Goal: Task Accomplishment & Management: Complete application form

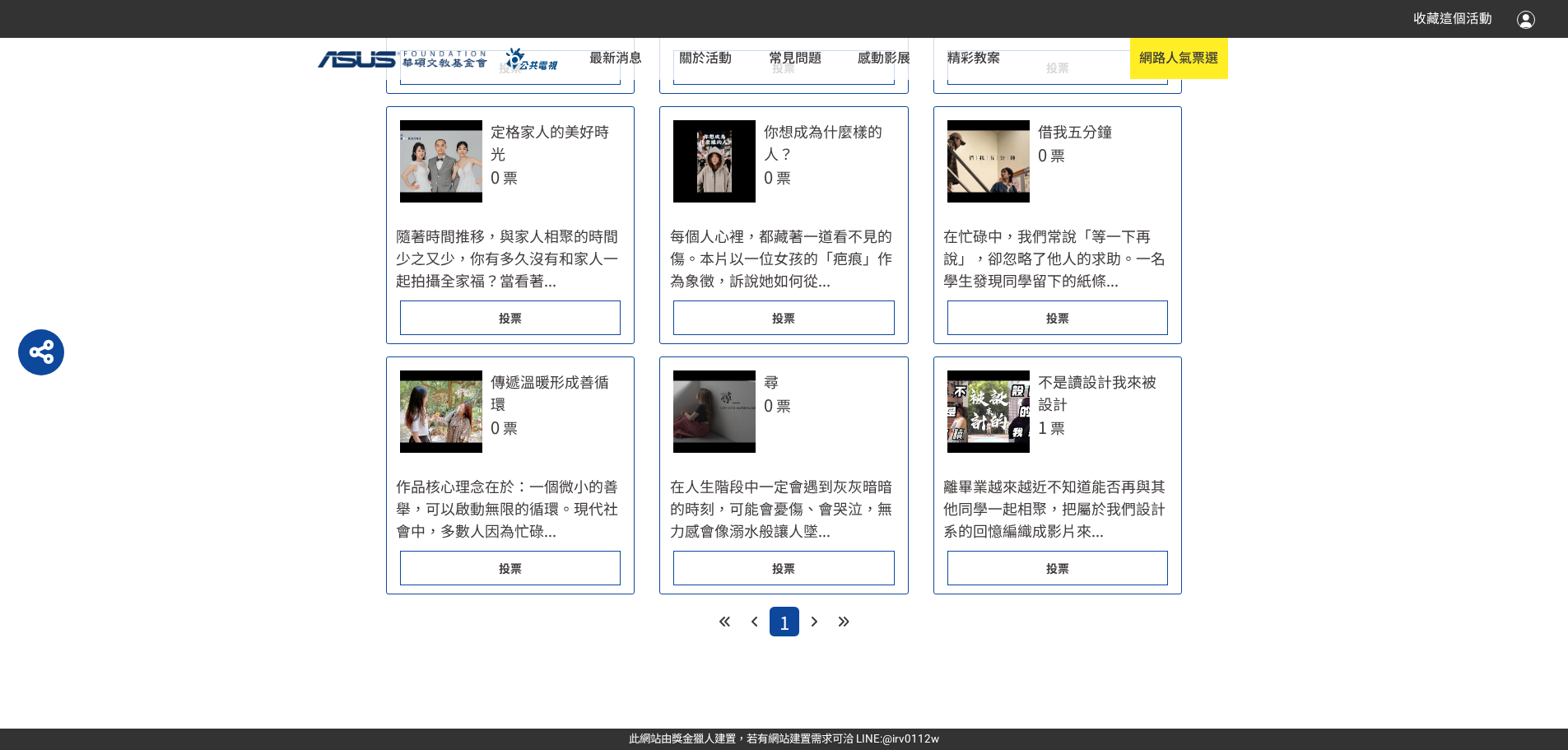
scroll to position [1055, 0]
drag, startPoint x: 1067, startPoint y: 9, endPoint x: 240, endPoint y: 193, distance: 847.2
click at [240, 193] on main "人氣投票 投票注意事項 為了投票的公平性，我們嚴格禁止灌票行為，所有投票者皆需經過 LINE 登入認證。 投票規則：每天從所有作品中擇一投票。 投票方式：官網…" at bounding box center [784, 92] width 1568 height 1085
click at [511, 75] on span "投票" at bounding box center [510, 67] width 23 height 16
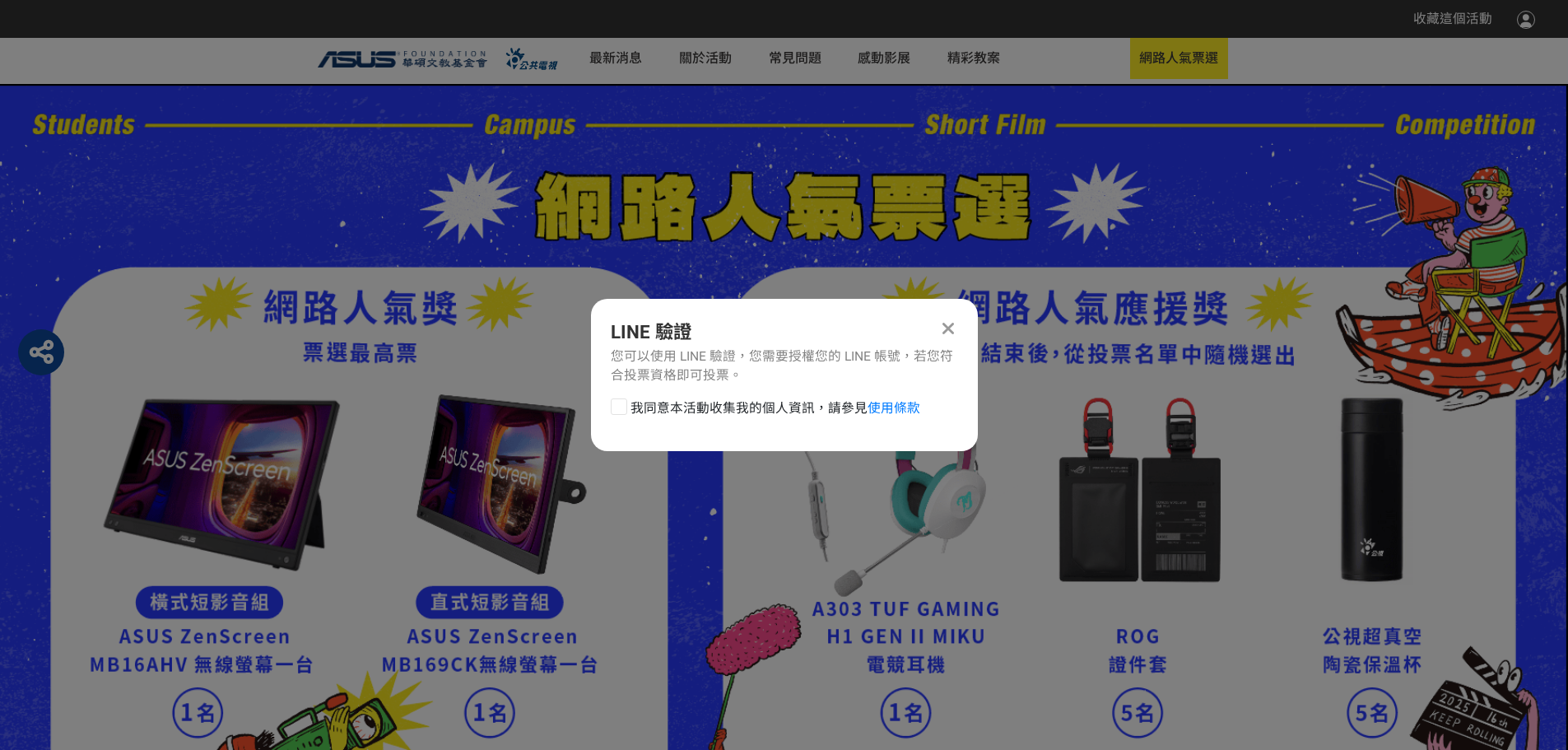
scroll to position [0, 0]
click at [618, 412] on div at bounding box center [619, 406] width 16 height 16
checkbox input "true"
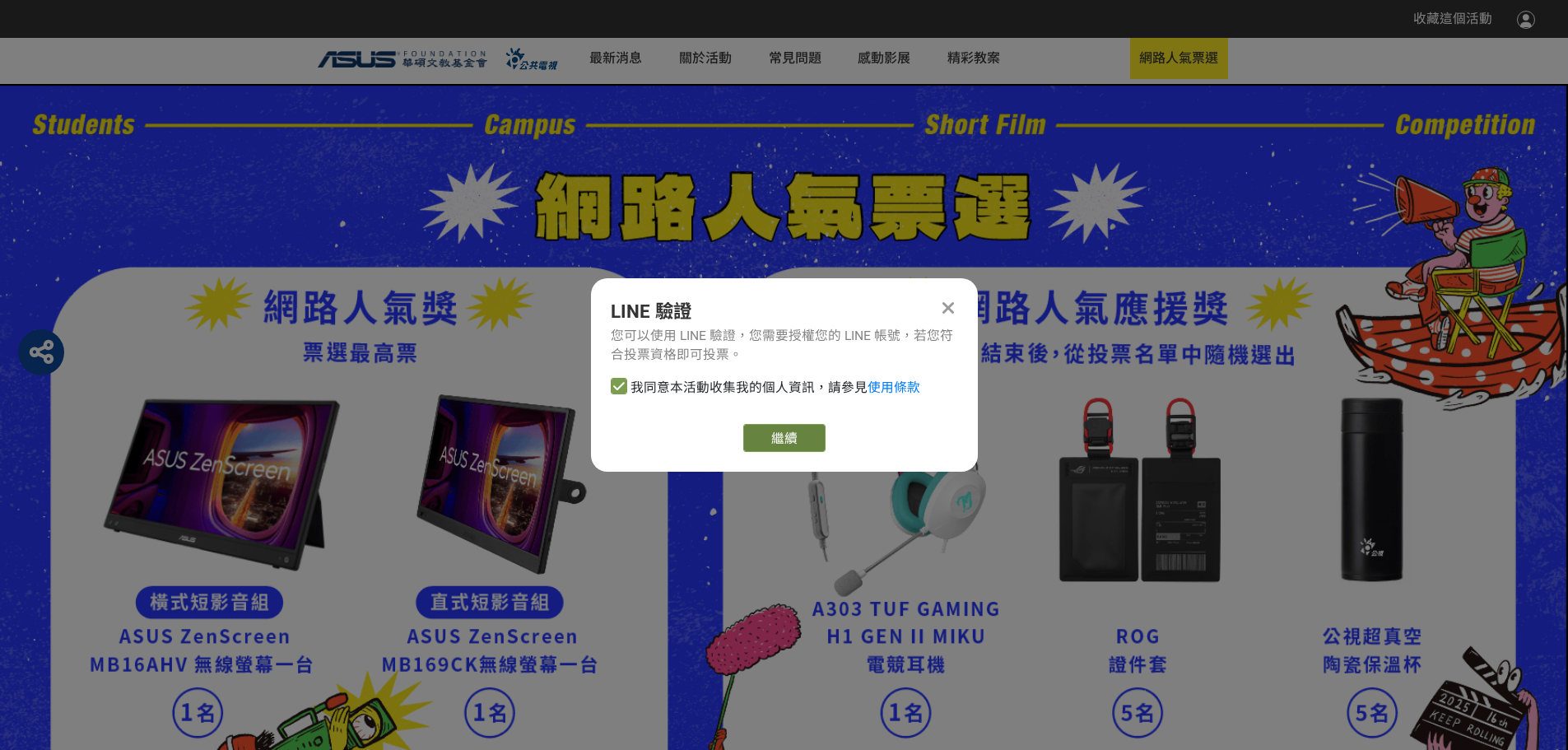
click at [764, 440] on link "繼續" at bounding box center [784, 437] width 82 height 28
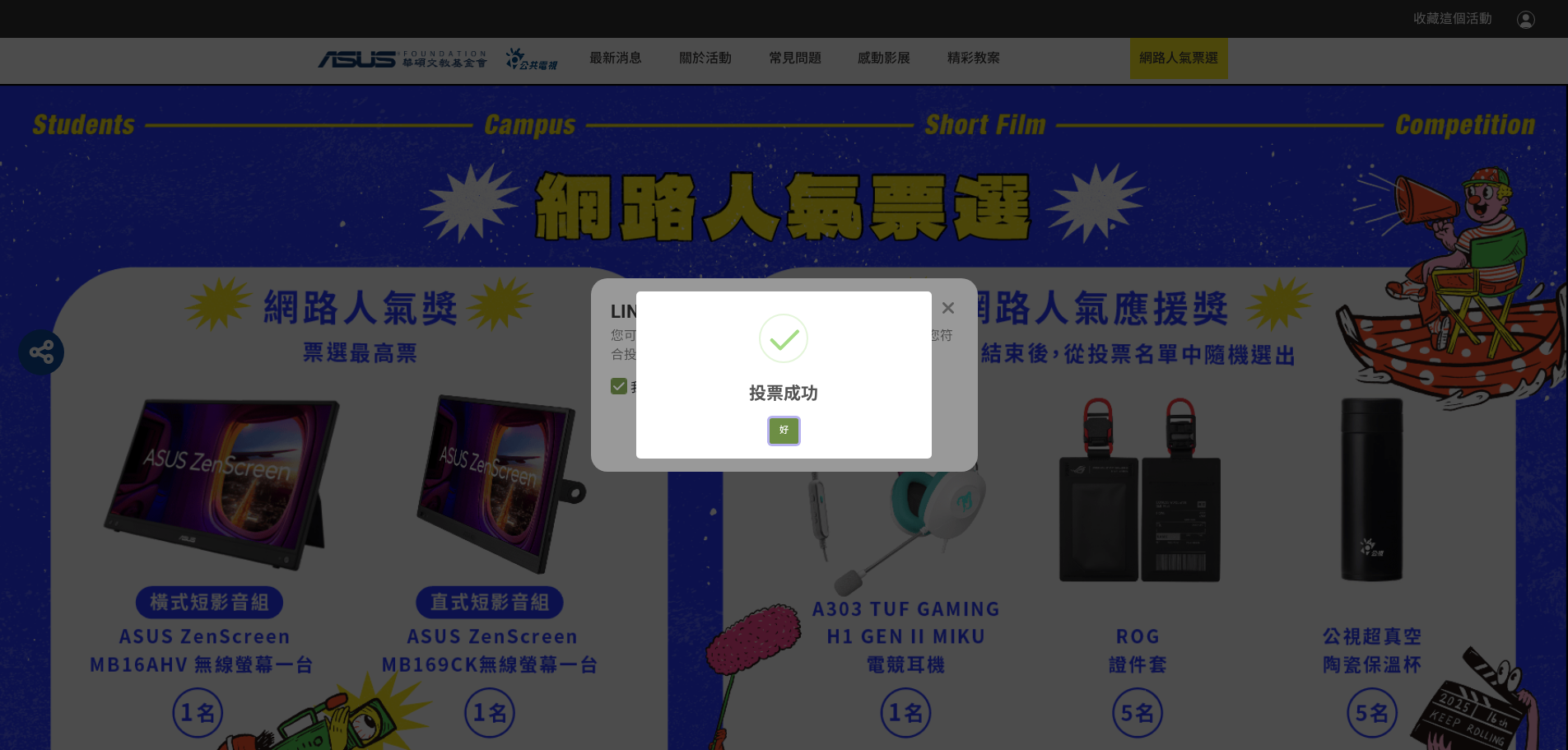
click at [791, 436] on button "好" at bounding box center [784, 431] width 30 height 26
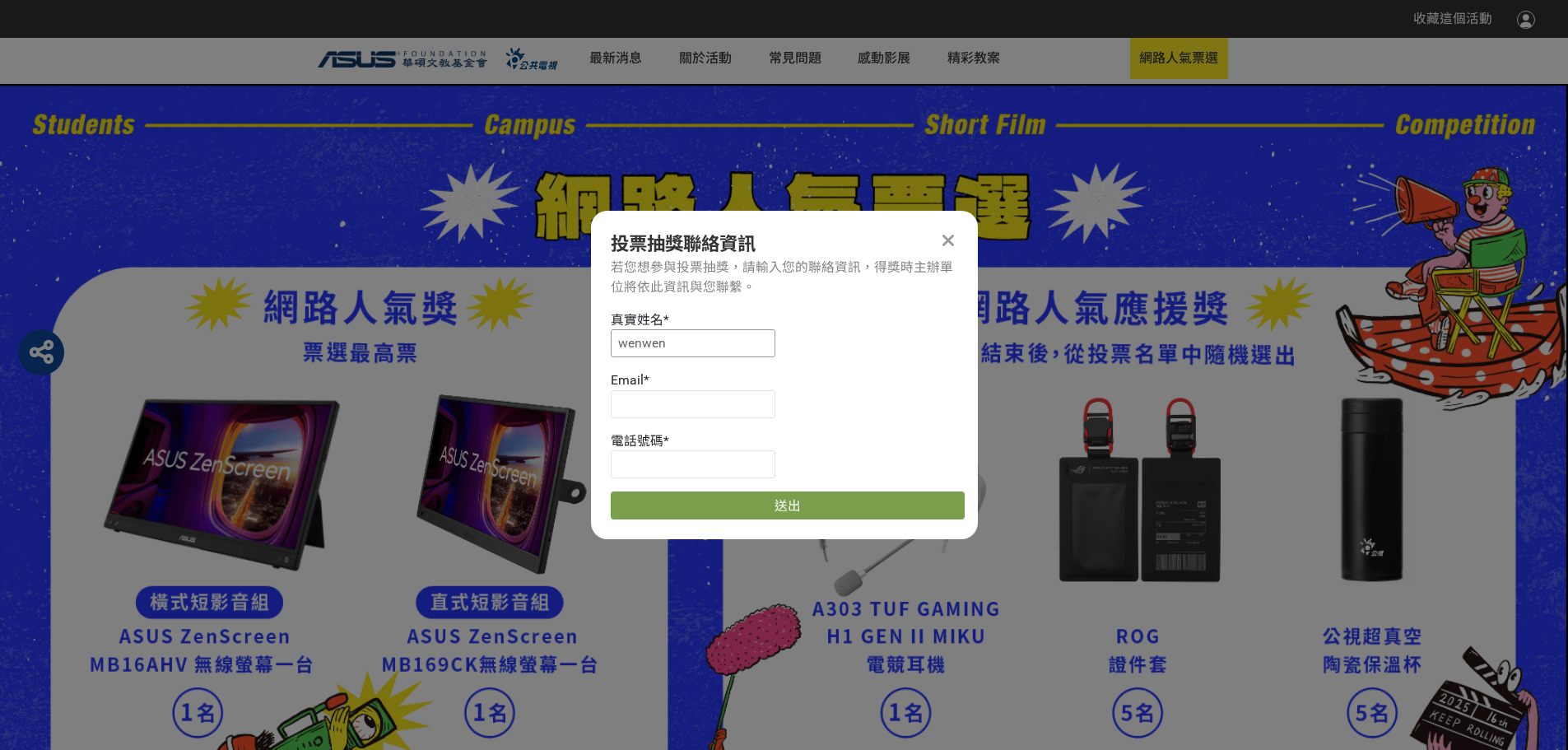
drag, startPoint x: 653, startPoint y: 345, endPoint x: 573, endPoint y: 340, distance: 80.2
type input "涂"
type input "慈"
type input "凃文耀"
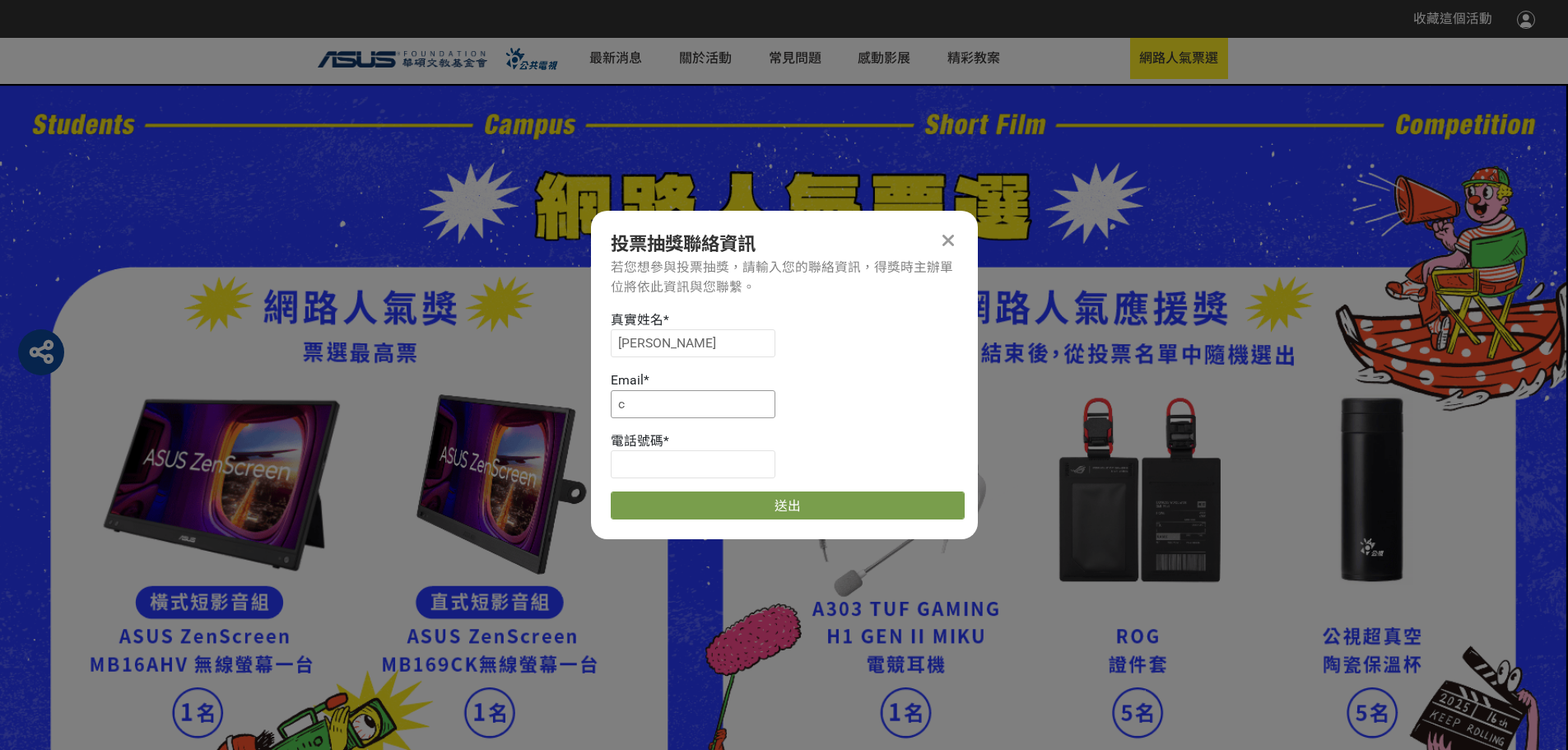
type input "cpc6762@gmail.com"
type input "0980681498"
click at [662, 519] on button "送出" at bounding box center [787, 505] width 354 height 28
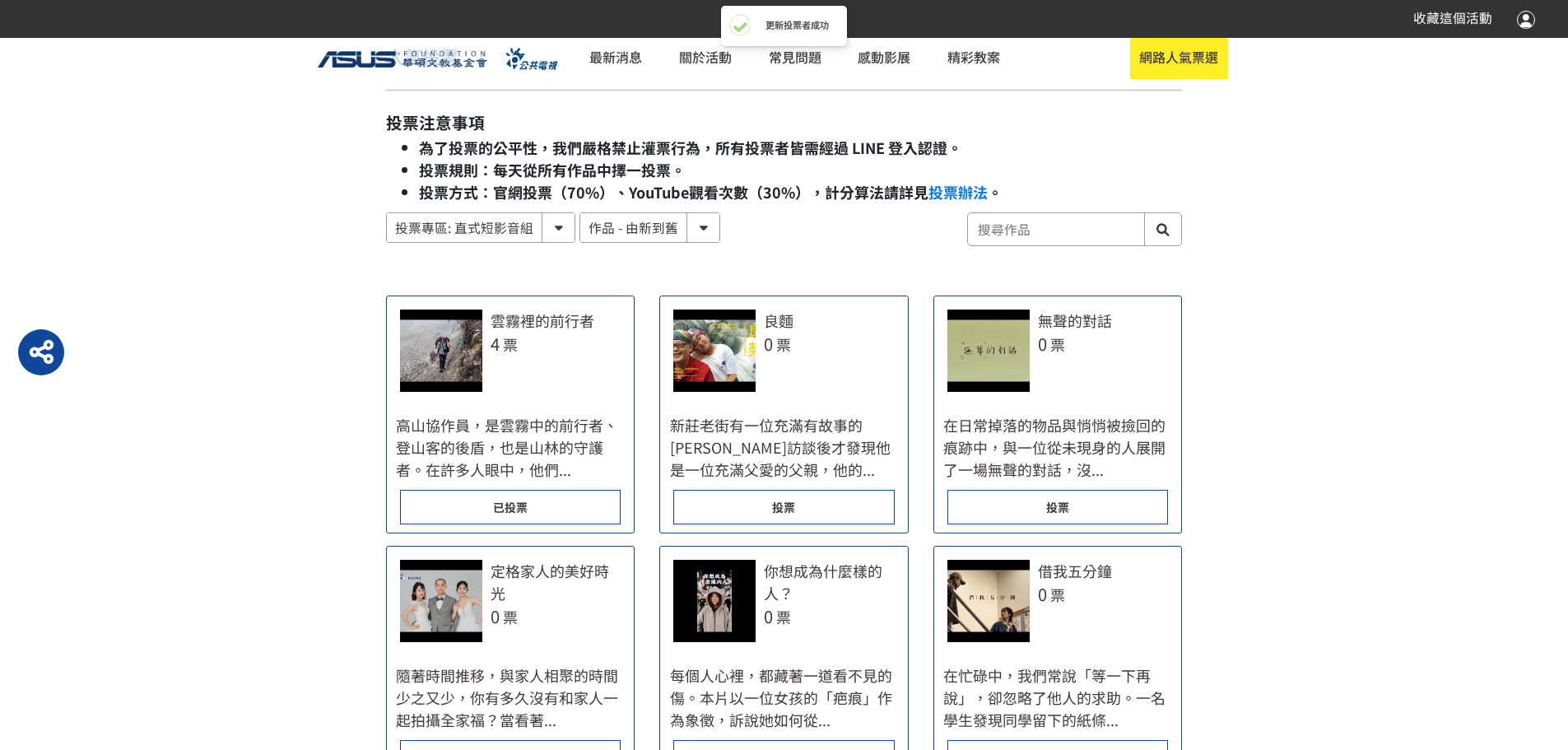
scroll to position [1055, 0]
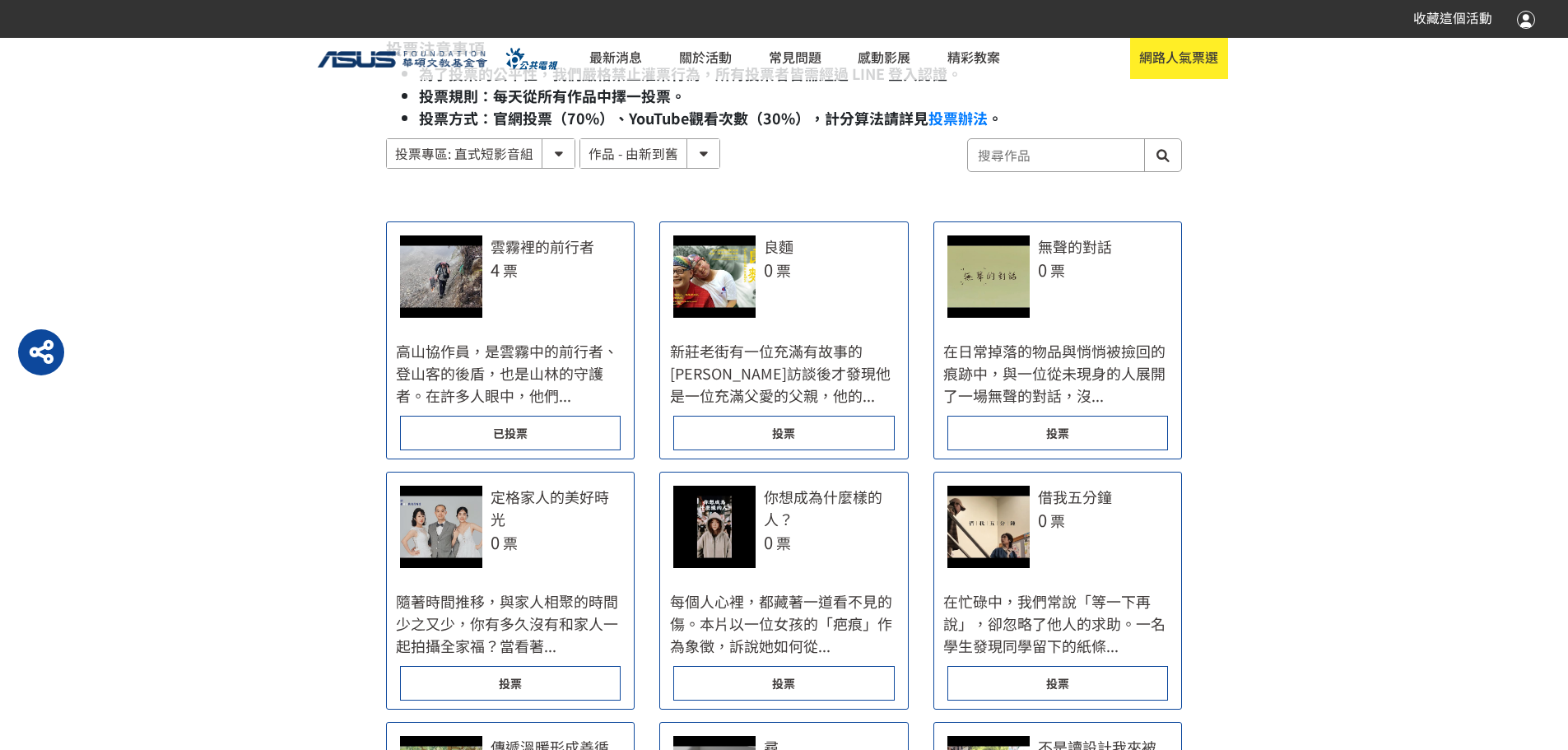
click at [884, 450] on div "投票" at bounding box center [784, 433] width 220 height 34
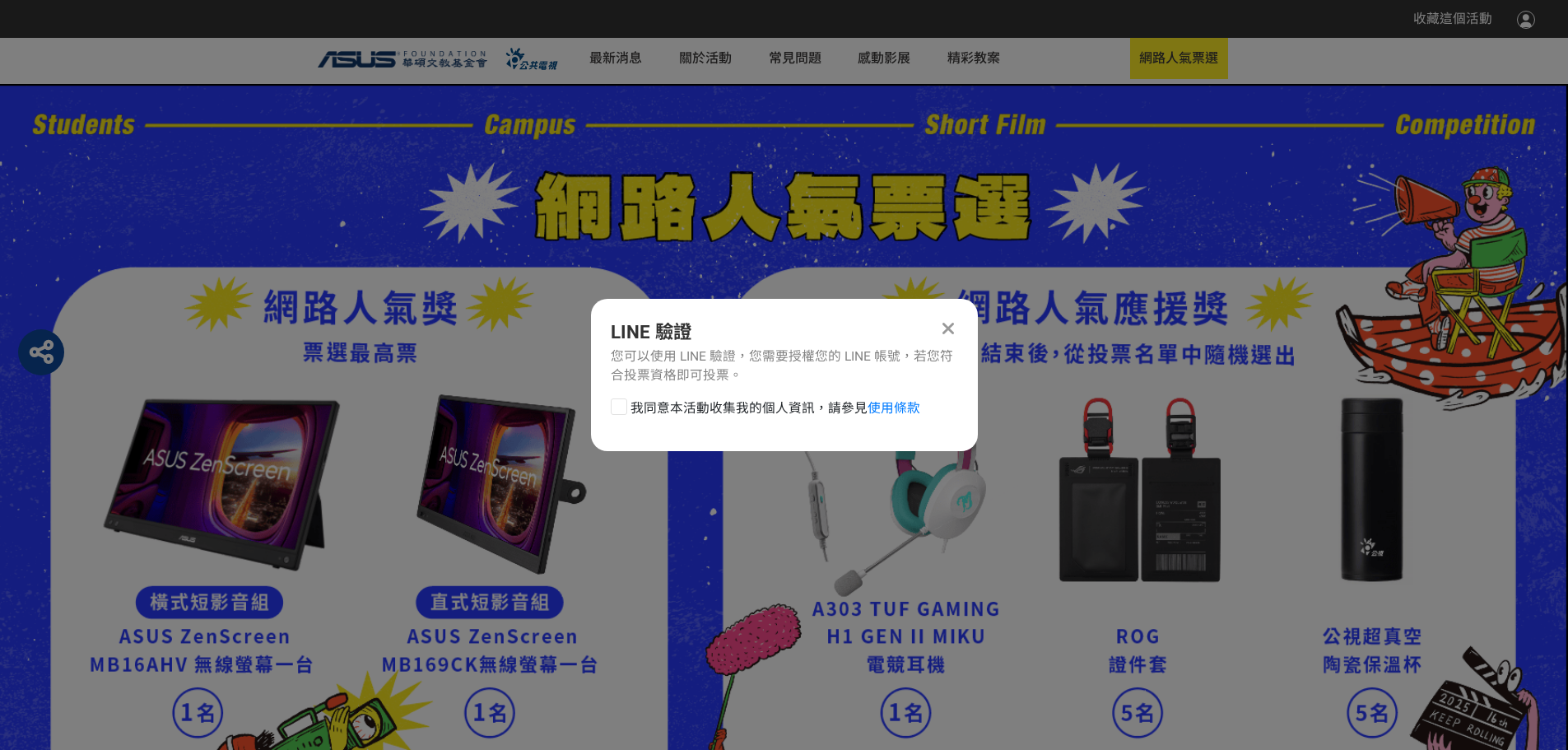
scroll to position [0, 0]
click at [775, 399] on div "LINE 驗證 您可以使用 LINE 驗證，您需要授權您的 LINE 帳號，若您符合投票資格即可投票。 我同意本活動收集我的個人資訊，請參見 使用條款" at bounding box center [784, 375] width 387 height 152
click at [782, 414] on span "我同意本活動收集我的個人資訊，請參見 使用條款" at bounding box center [776, 408] width 290 height 20
click at [622, 414] on input "我同意本活動收集我的個人資訊，請參見 使用條款" at bounding box center [617, 407] width 10 height 10
checkbox input "false"
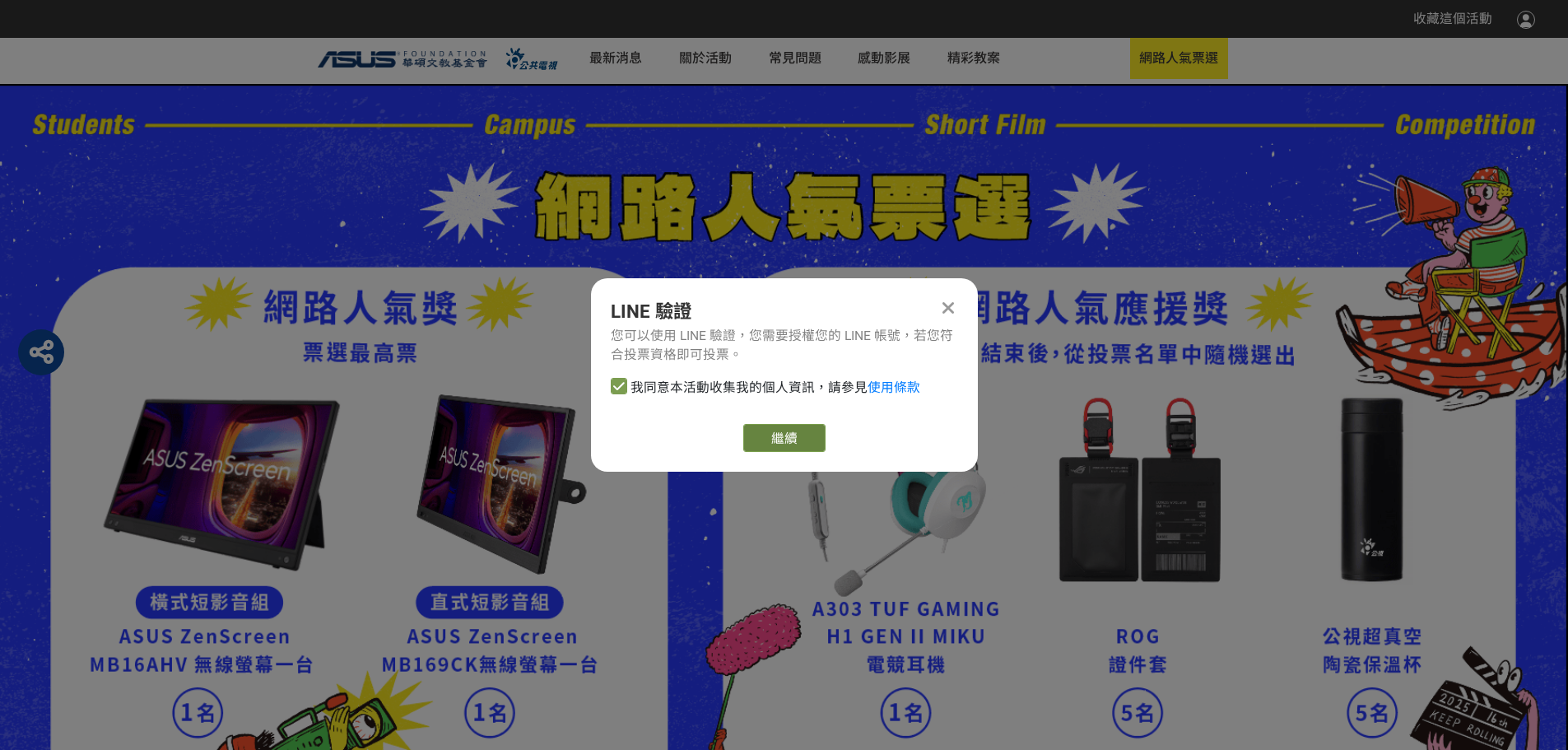
click at [785, 431] on button "繼續" at bounding box center [784, 437] width 82 height 28
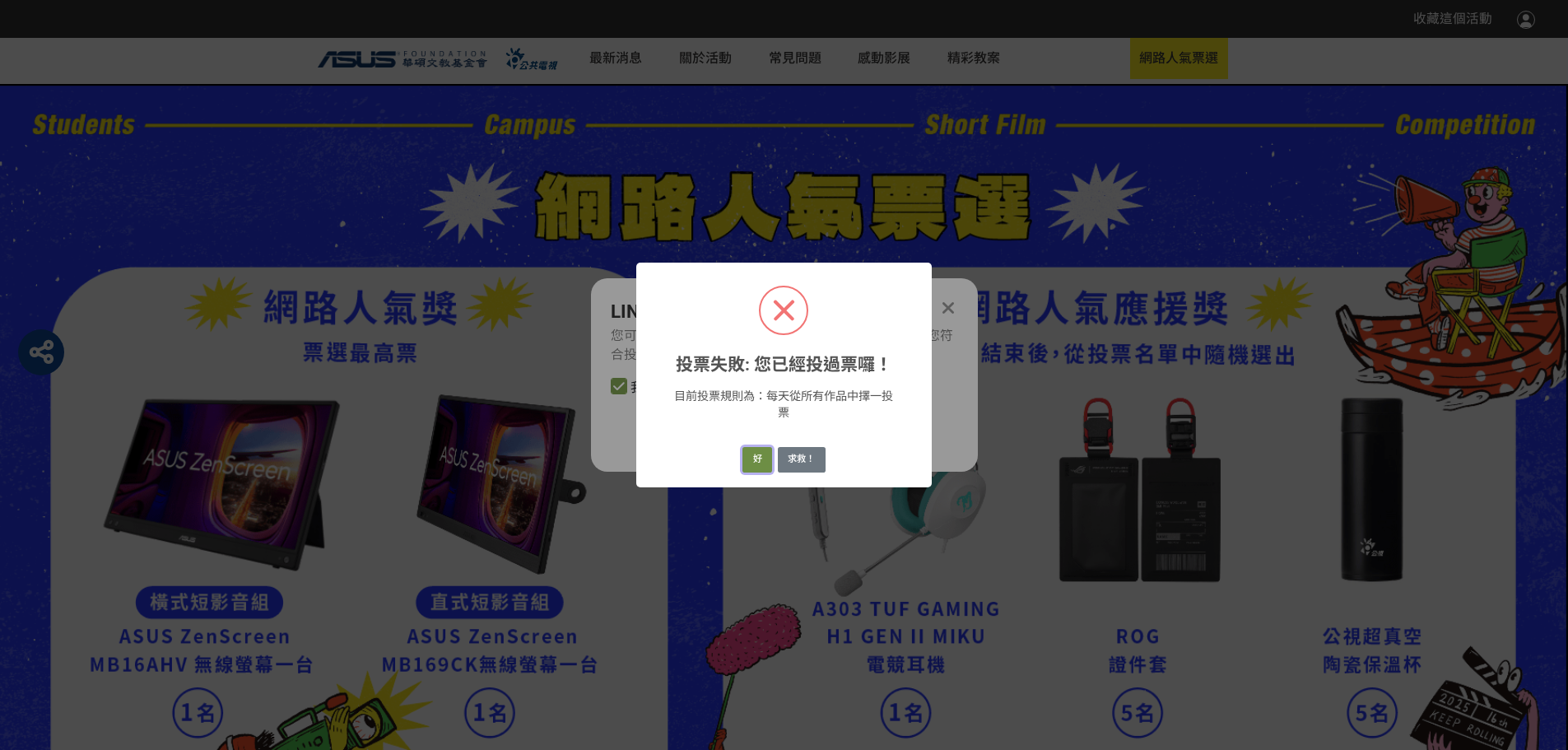
click at [769, 467] on button "好" at bounding box center [757, 459] width 30 height 26
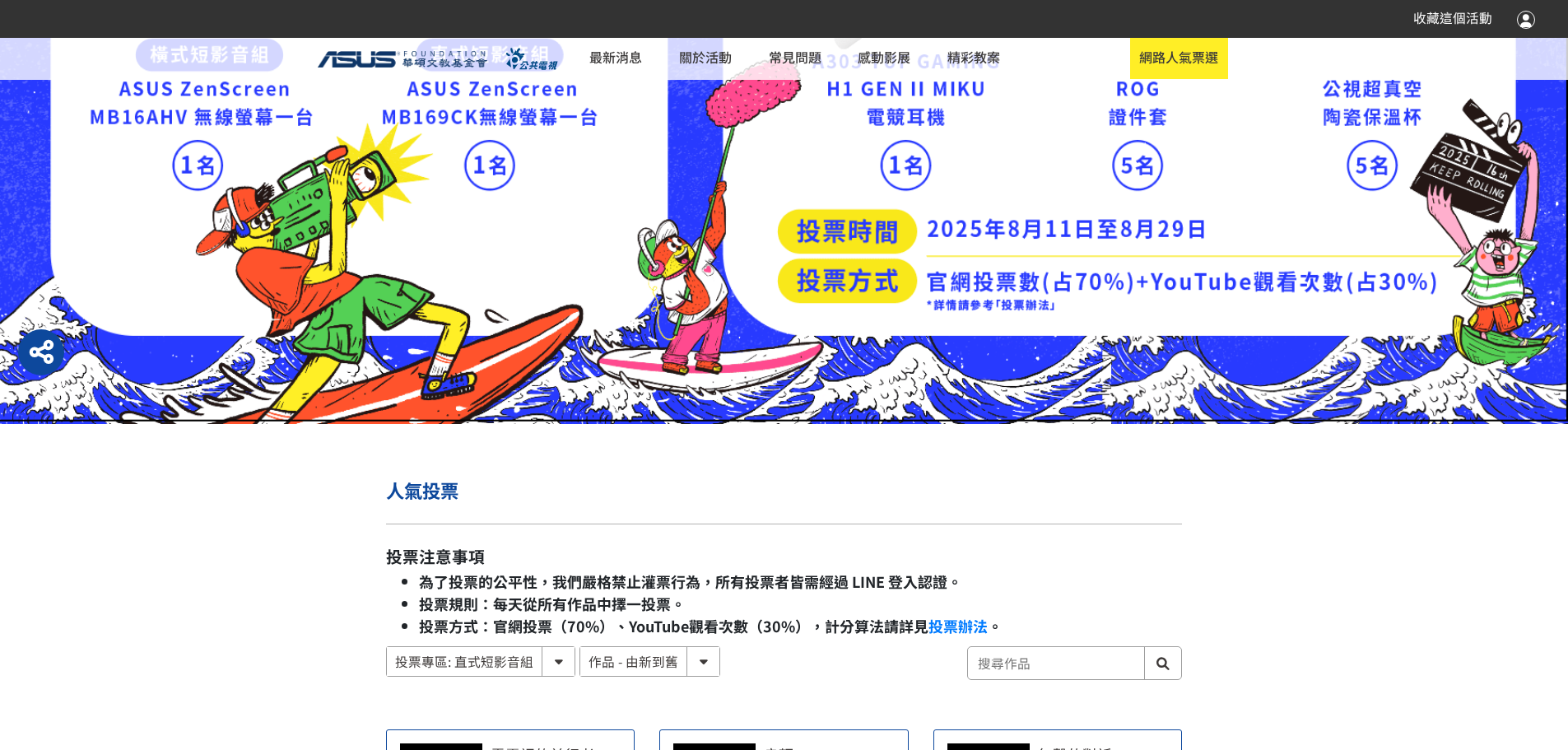
scroll to position [884, 0]
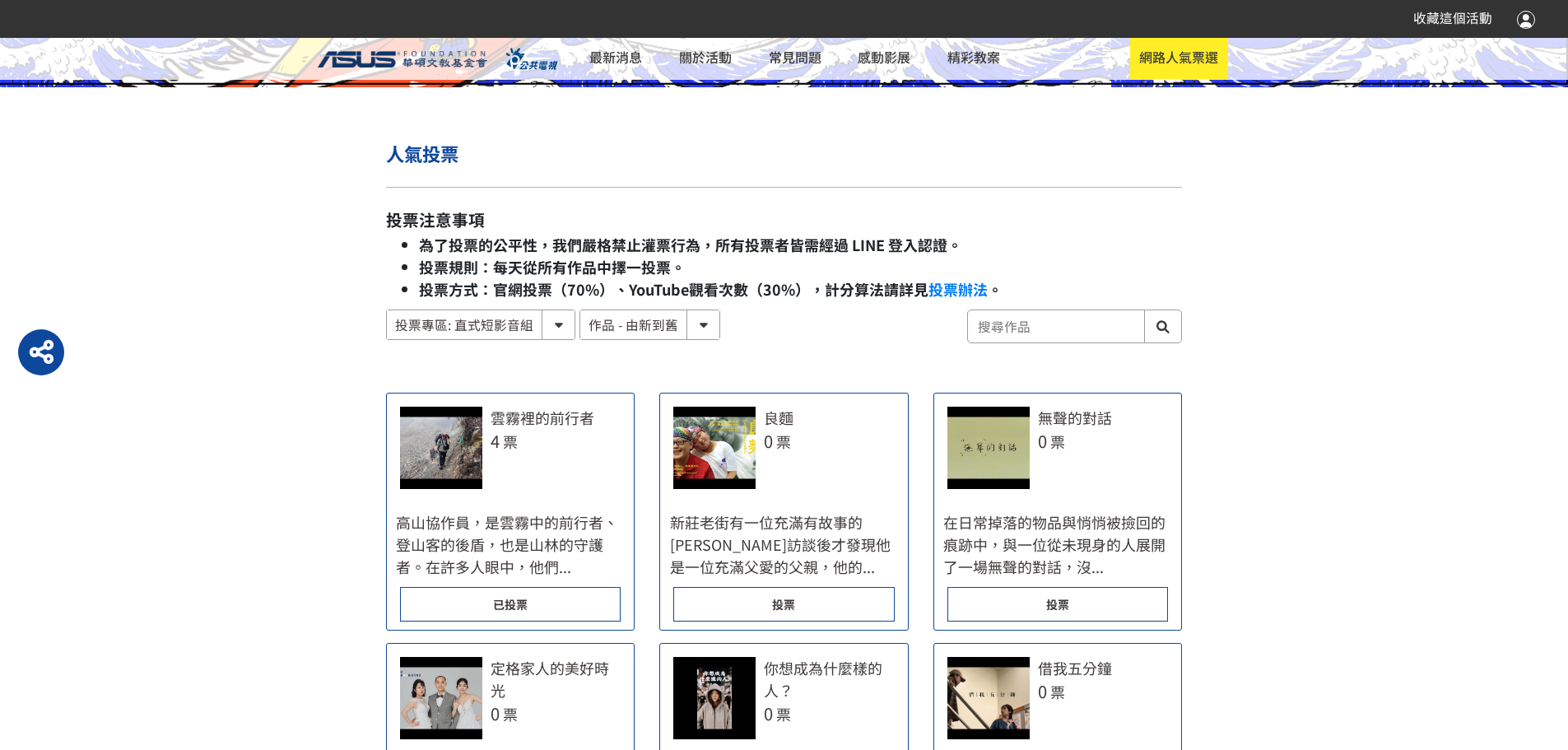
click at [534, 339] on select "投票專區: 直式短影音組 投票專區: 橫式短影音組" at bounding box center [480, 325] width 188 height 29
select select "185122:185341:13161"
click at [389, 339] on select "投票專區: 直式短影音組 投票專區: 橫式短影音組" at bounding box center [480, 325] width 188 height 29
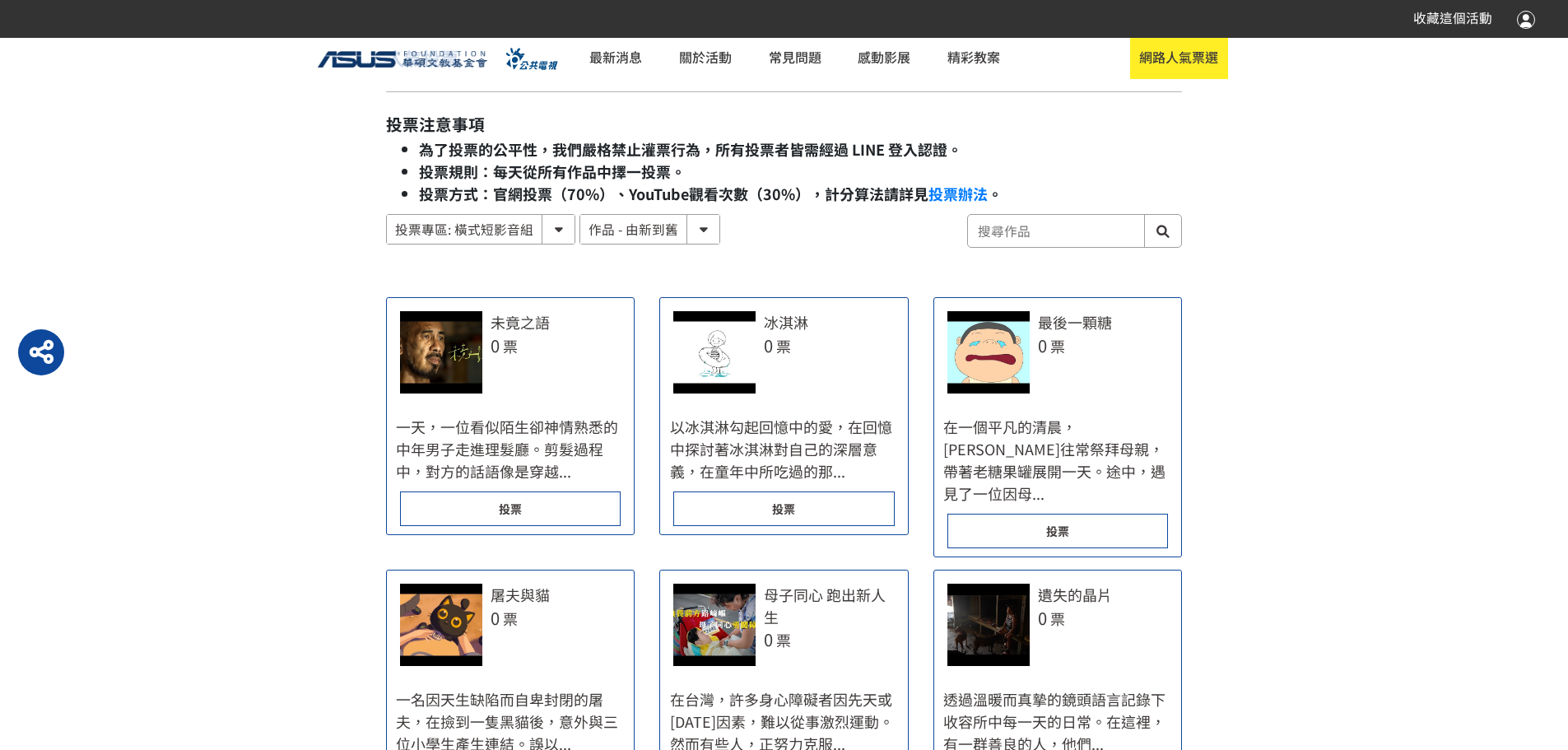
scroll to position [1070, 0]
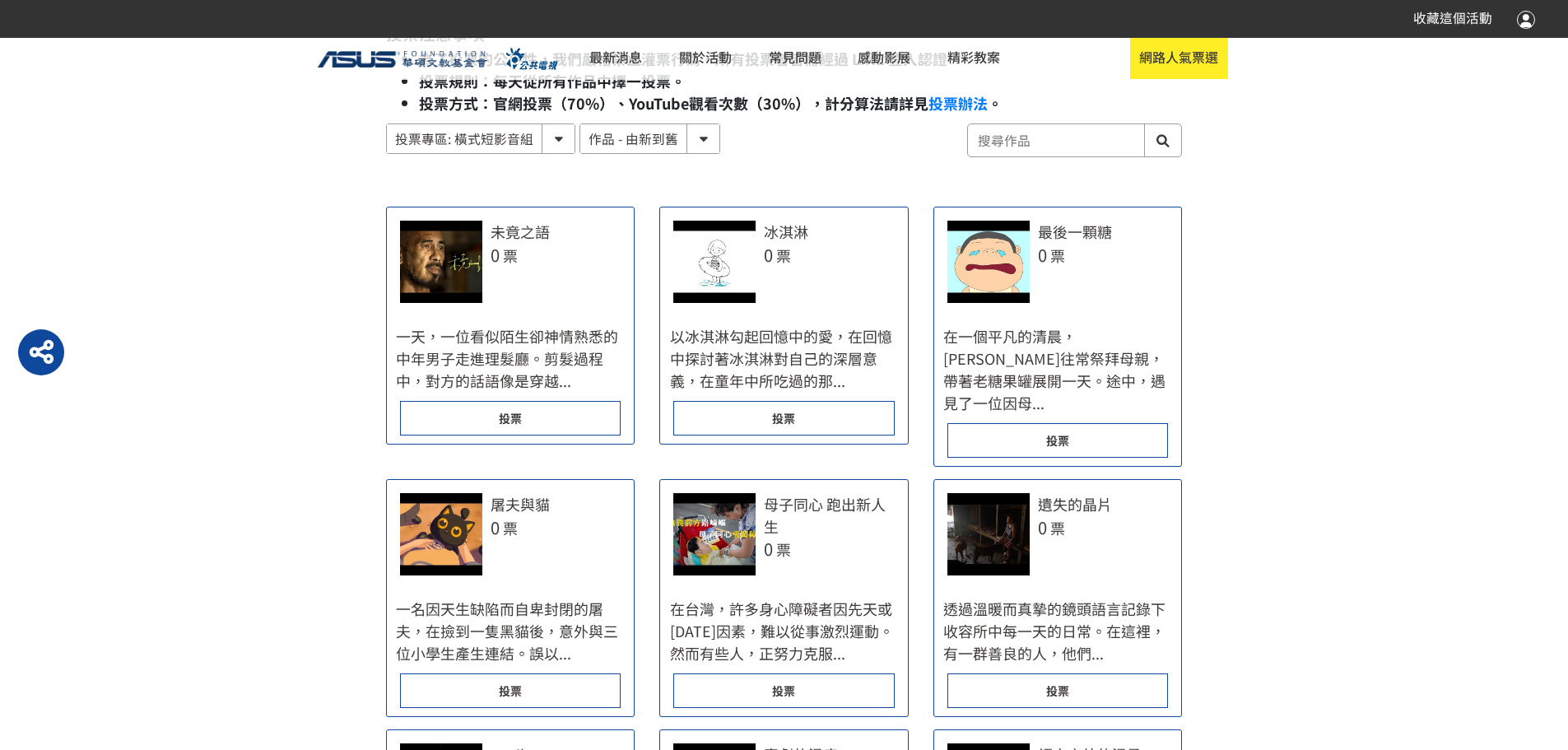
click at [1018, 457] on div "投票" at bounding box center [1057, 440] width 220 height 34
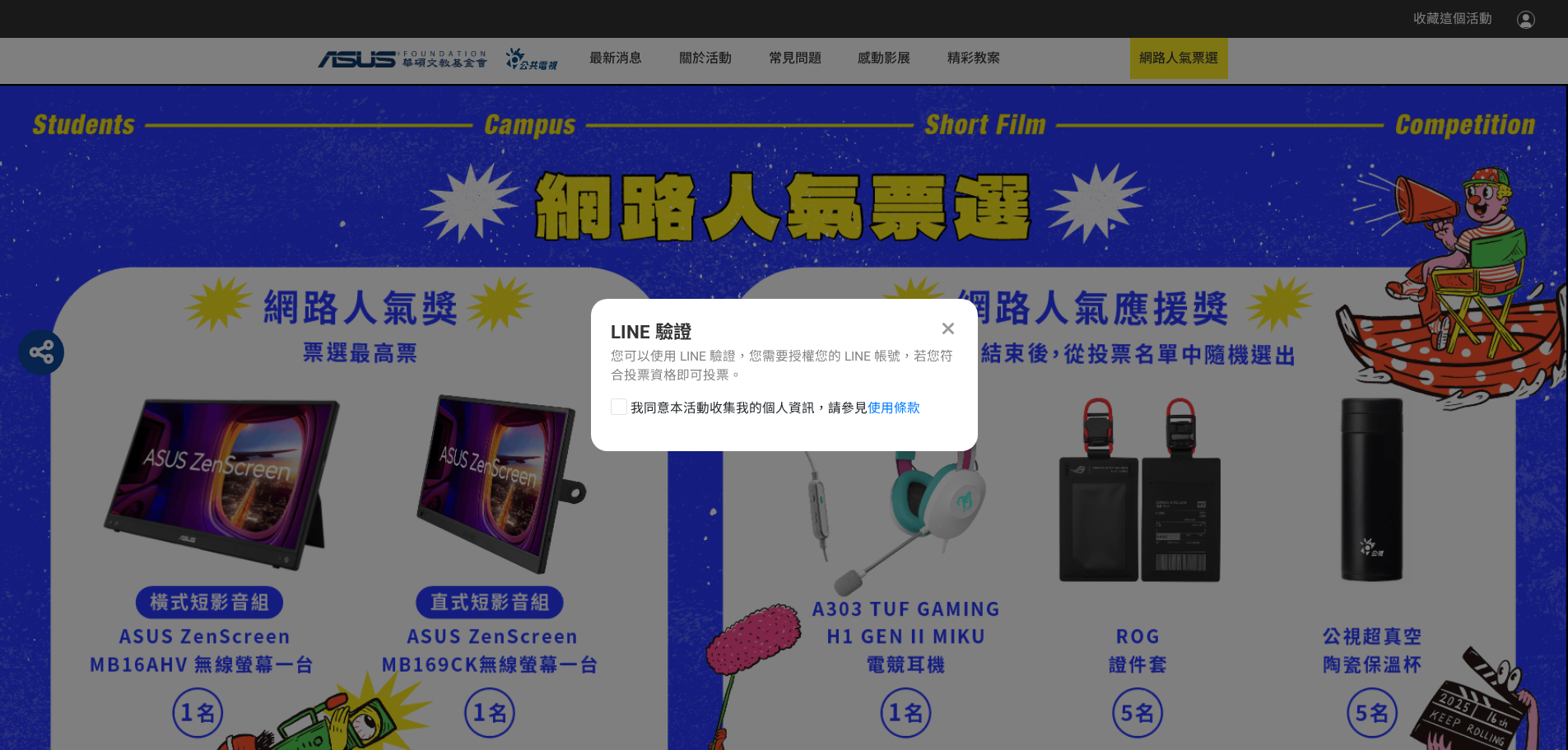
click at [696, 413] on span "我同意本活動收集我的個人資訊，請參見 使用條款" at bounding box center [776, 408] width 290 height 20
click at [622, 413] on input "我同意本活動收集我的個人資訊，請參見 使用條款" at bounding box center [617, 407] width 10 height 10
checkbox input "false"
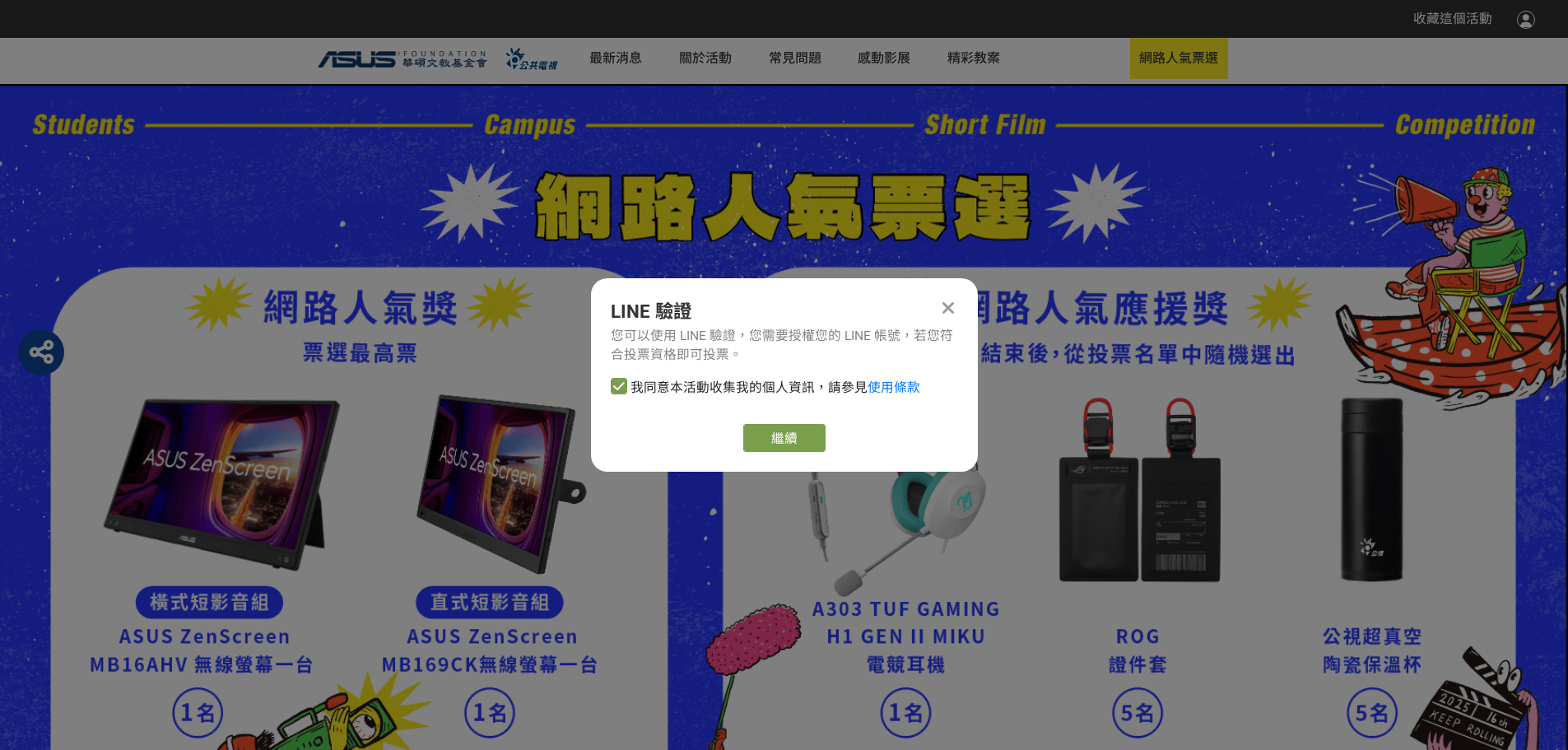
click at [763, 426] on div "LINE 驗證 您可以使用 LINE 驗證，您需要授權您的 LINE 帳號，若您符合投票資格即可投票。 我同意本活動收集我的個人資訊，請參見 使用條款 繼續" at bounding box center [784, 375] width 387 height 193
click at [769, 438] on link "繼續" at bounding box center [784, 437] width 82 height 28
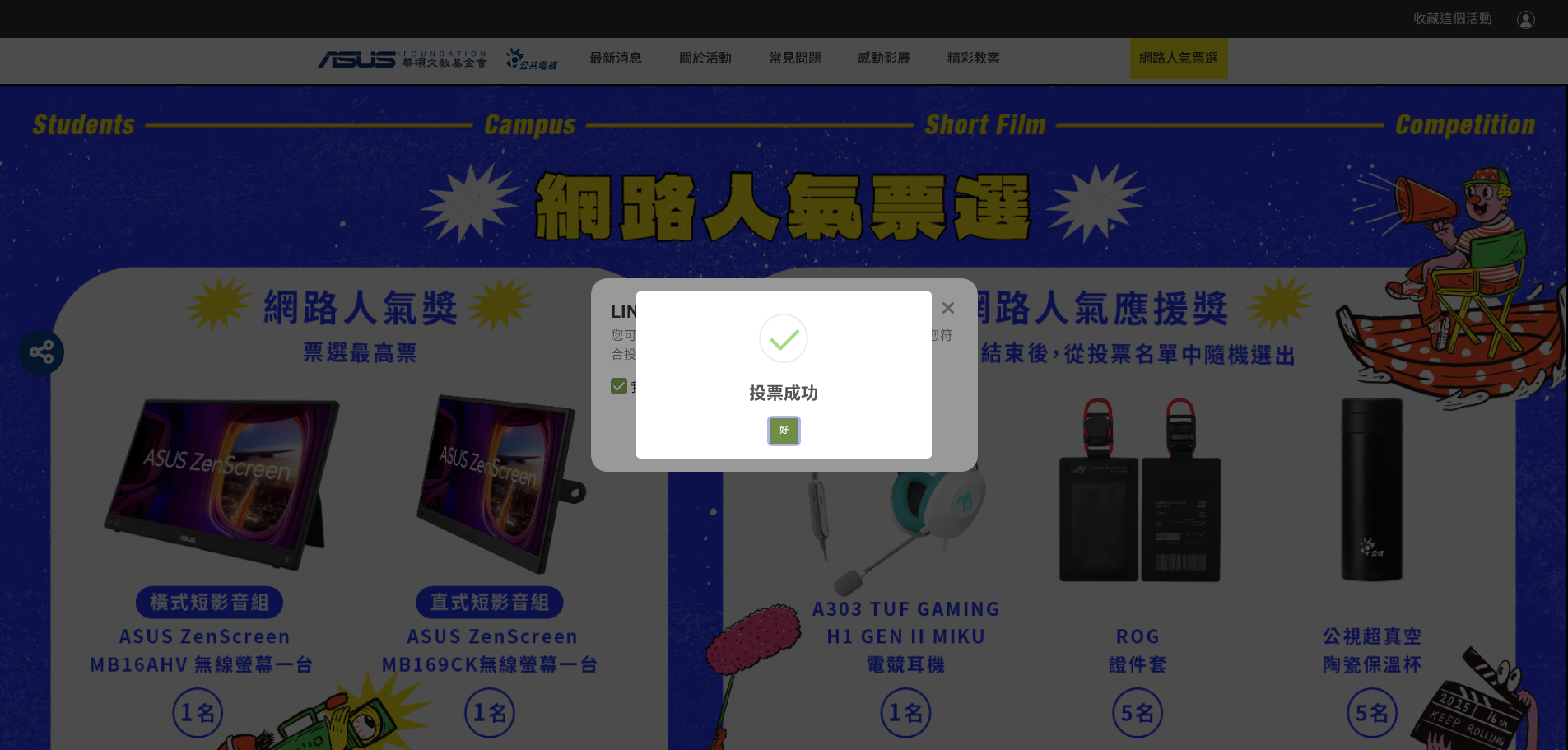
click at [777, 440] on button "好" at bounding box center [784, 431] width 30 height 26
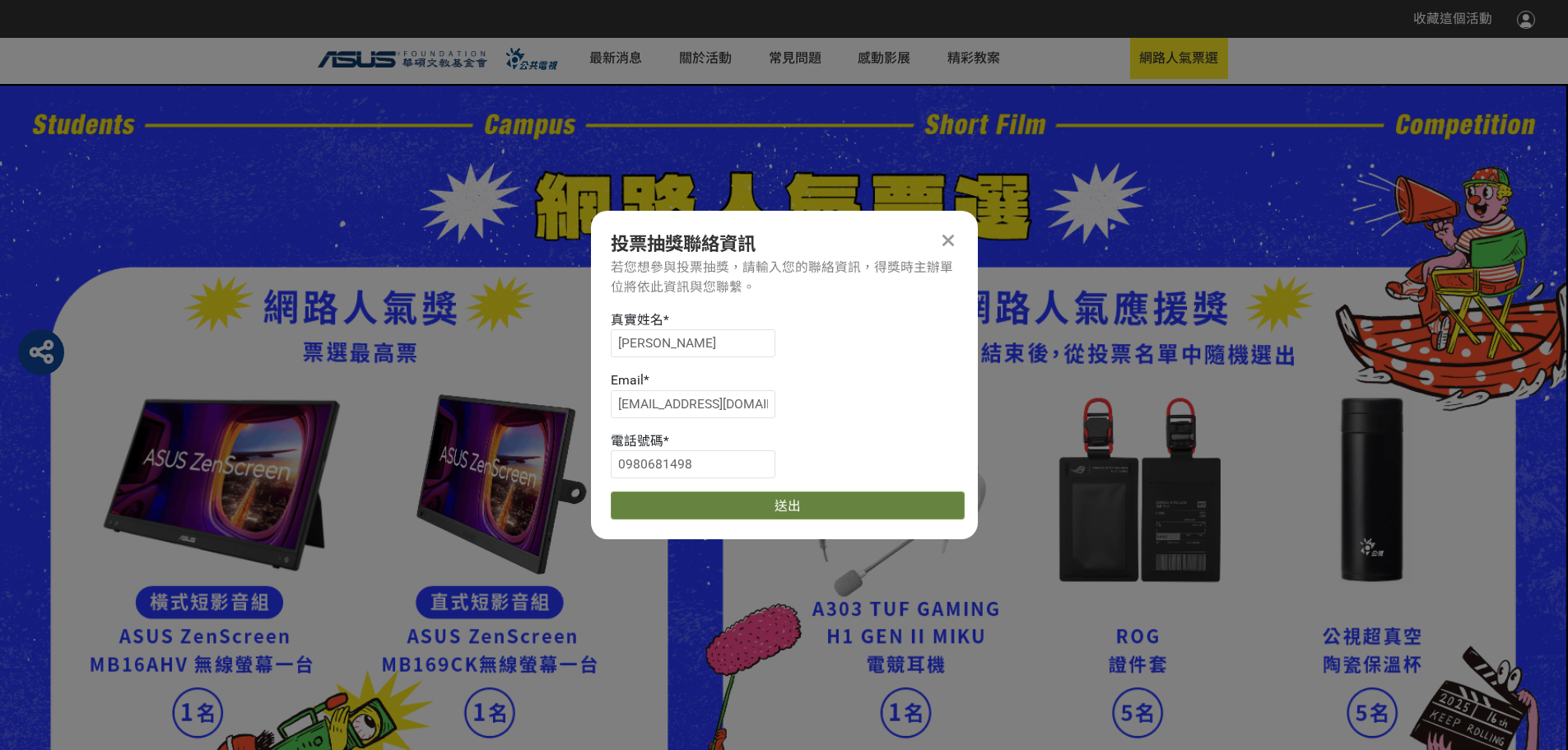
click at [777, 508] on button "送出" at bounding box center [787, 505] width 354 height 28
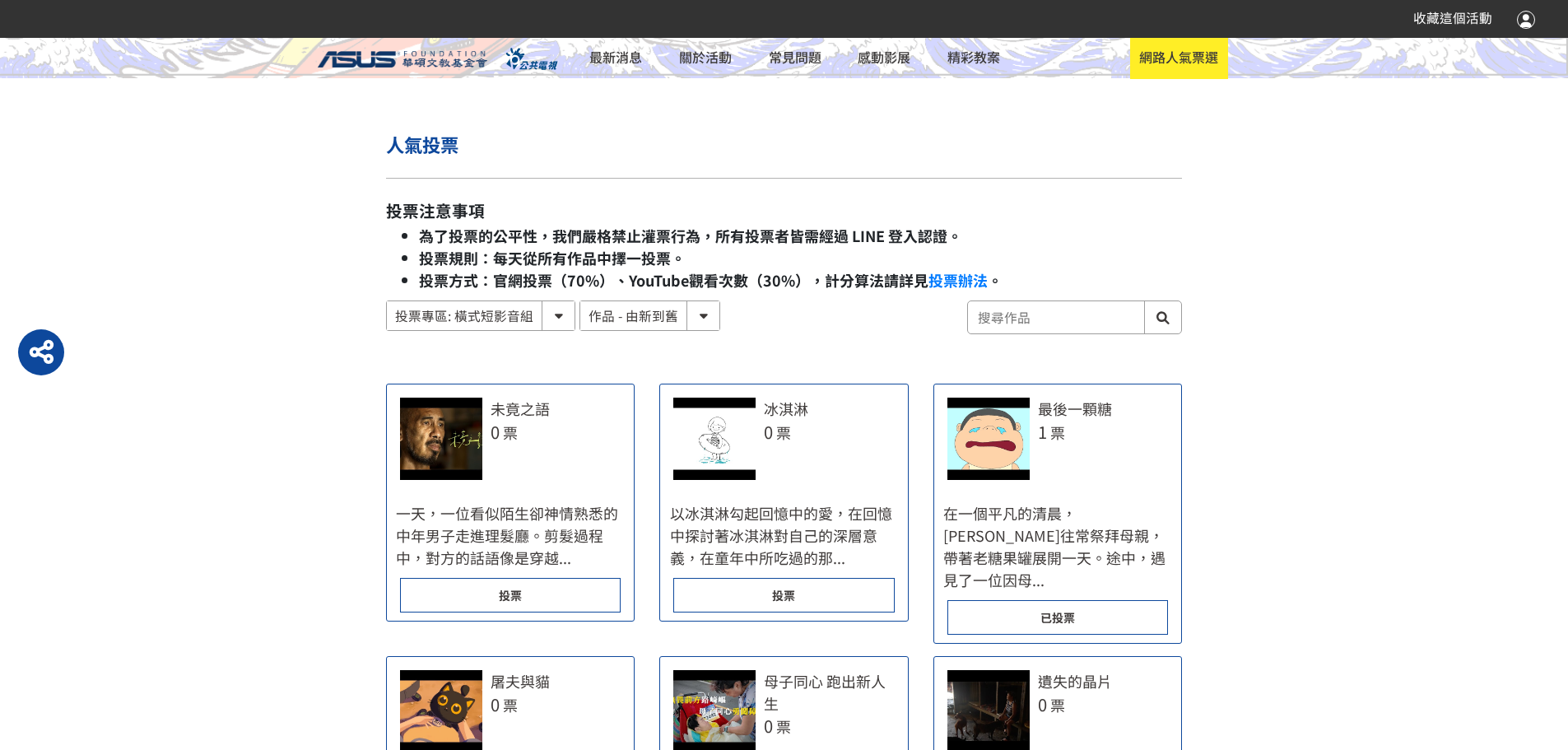
scroll to position [823, 0]
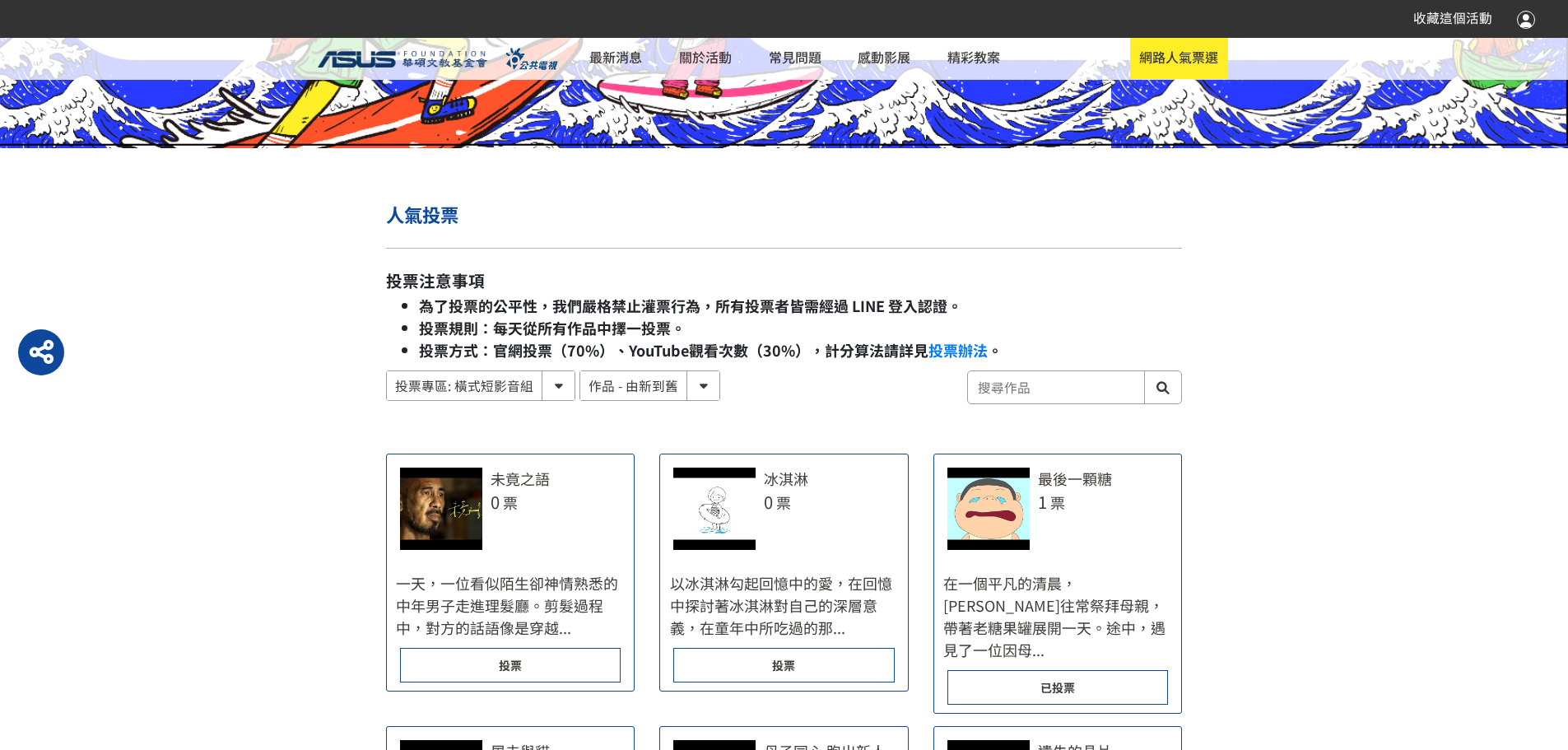
click at [545, 400] on select "投票專區: 直式短影音組 投票專區: 橫式短影音組" at bounding box center [480, 386] width 188 height 29
